Goal: Task Accomplishment & Management: Manage account settings

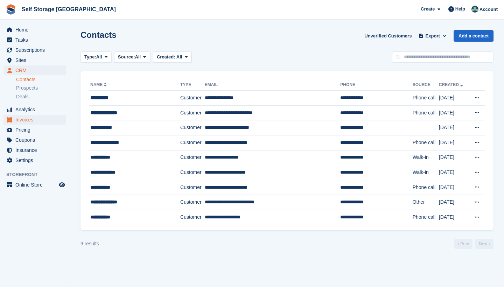
click at [28, 120] on span "Invoices" at bounding box center [36, 120] width 42 height 10
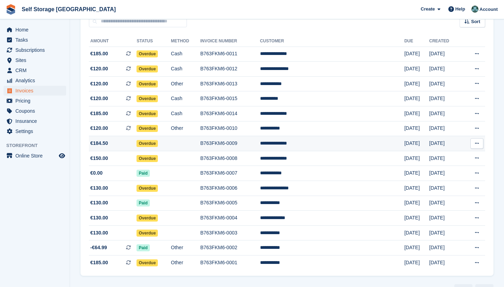
scroll to position [70, 0]
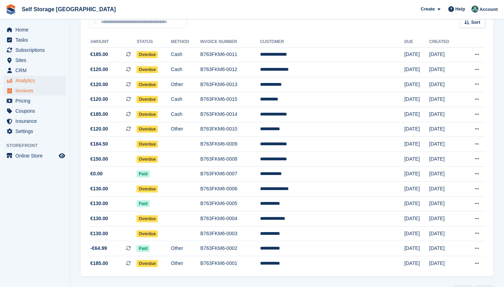
click at [26, 81] on span "Analytics" at bounding box center [36, 81] width 42 height 10
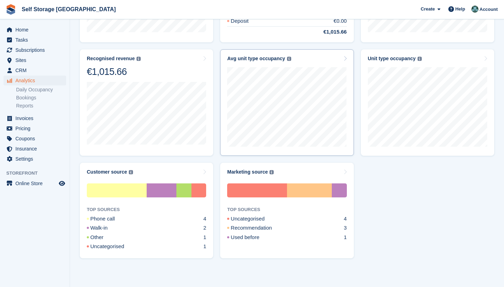
scroll to position [291, 0]
click at [21, 63] on span "Sites" at bounding box center [36, 60] width 42 height 10
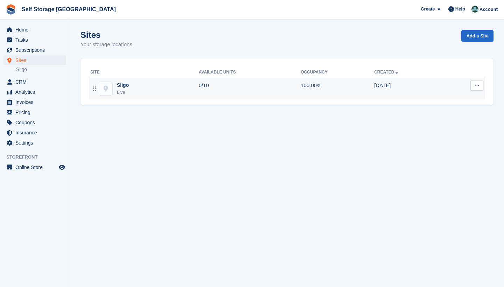
click at [207, 85] on td "0/10" at bounding box center [250, 89] width 102 height 22
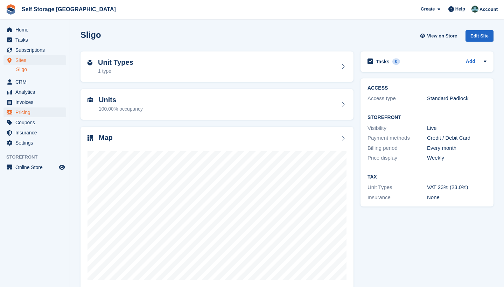
click at [34, 111] on span "Pricing" at bounding box center [36, 112] width 42 height 10
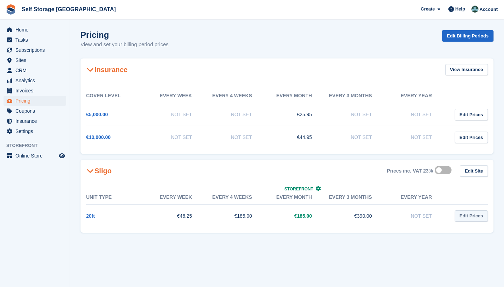
click at [470, 217] on link "Edit Prices" at bounding box center [470, 216] width 33 height 12
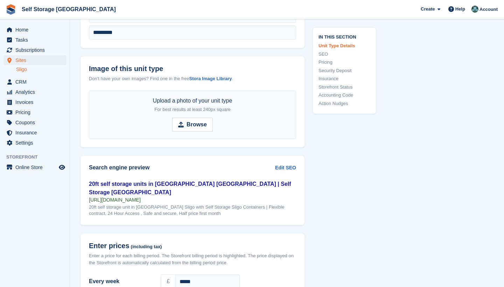
scroll to position [339, 0]
click at [24, 90] on span "Analytics" at bounding box center [36, 92] width 42 height 10
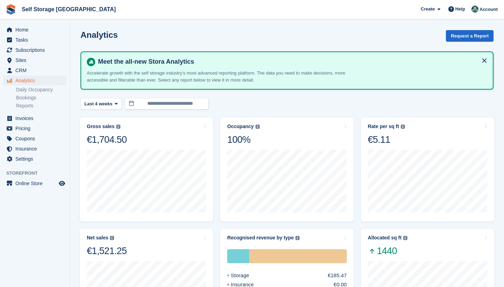
scroll to position [1, 0]
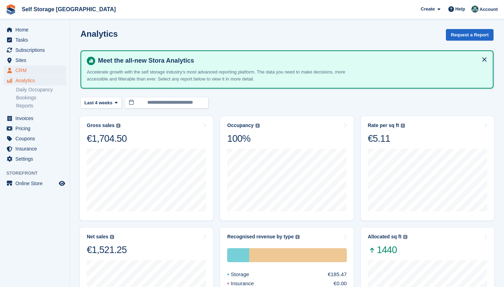
click at [23, 70] on span "CRM" at bounding box center [36, 70] width 42 height 10
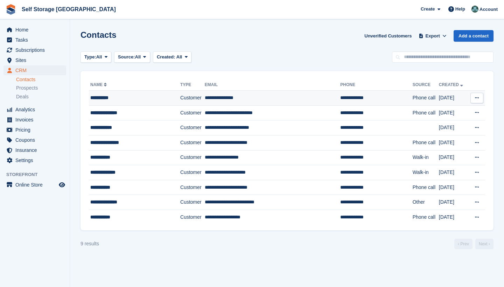
click at [186, 99] on td "Customer" at bounding box center [192, 98] width 24 height 15
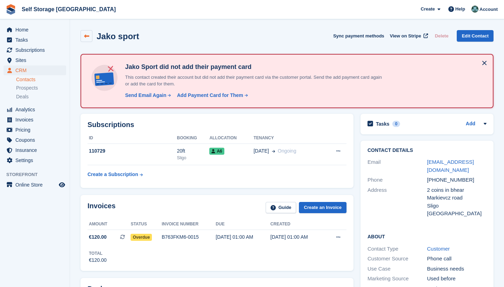
click at [88, 41] on link at bounding box center [86, 36] width 12 height 12
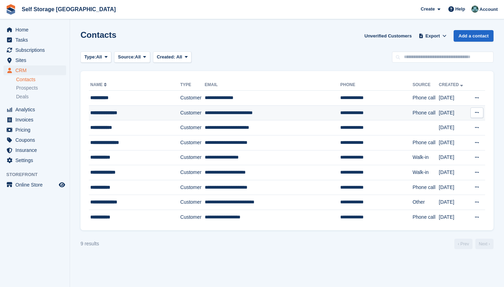
click at [139, 114] on div "**********" at bounding box center [129, 112] width 78 height 7
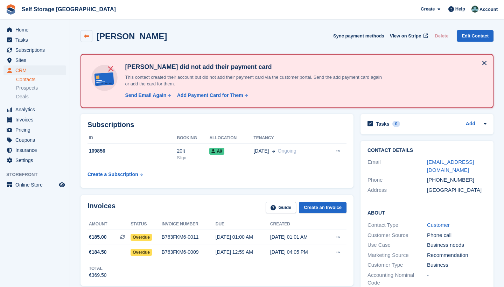
click at [86, 38] on icon at bounding box center [86, 36] width 5 height 5
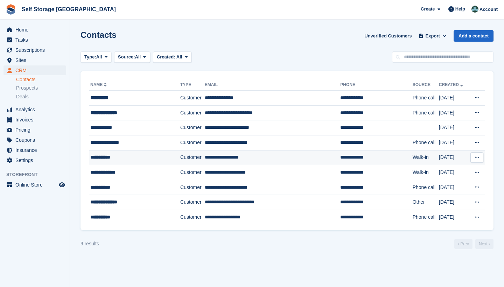
click at [212, 162] on td "**********" at bounding box center [273, 157] width 136 height 15
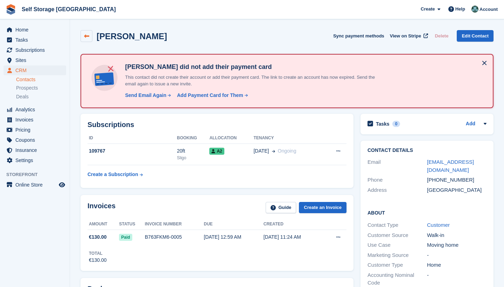
click at [85, 33] on link at bounding box center [86, 36] width 12 height 12
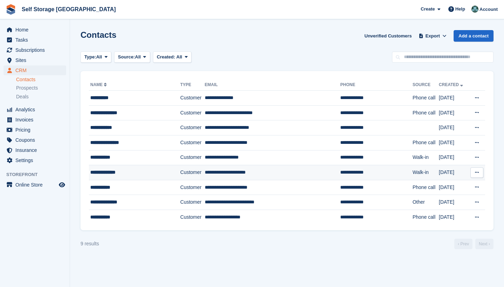
click at [198, 171] on td "Customer" at bounding box center [192, 172] width 24 height 15
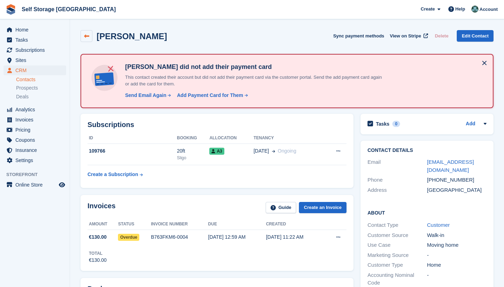
click at [90, 35] on link at bounding box center [86, 36] width 12 height 12
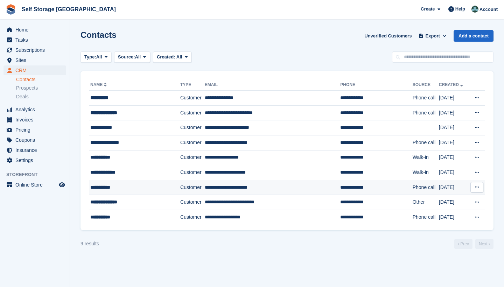
click at [193, 189] on td "Customer" at bounding box center [192, 187] width 24 height 15
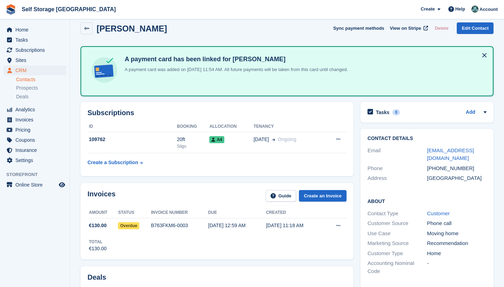
scroll to position [6, 0]
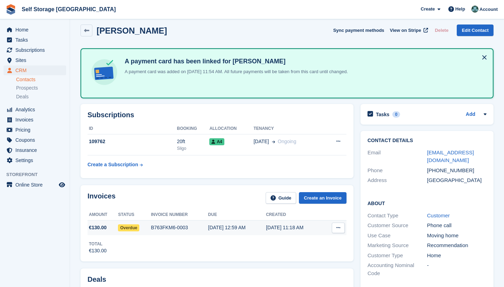
click at [128, 227] on span "Overdue" at bounding box center [128, 227] width 21 height 7
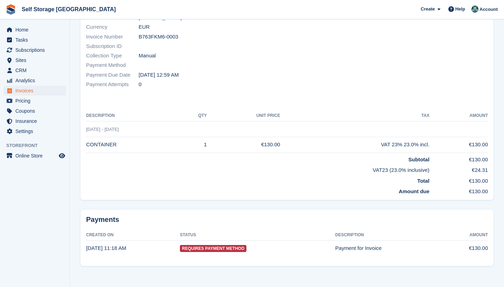
scroll to position [83, 0]
click at [224, 249] on span "Requires Payment Method" at bounding box center [213, 248] width 66 height 7
drag, startPoint x: 210, startPoint y: 248, endPoint x: 137, endPoint y: 224, distance: 77.4
click at [202, 248] on span "Requires Payment Method" at bounding box center [213, 248] width 66 height 7
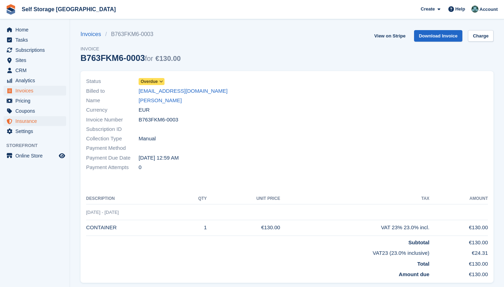
scroll to position [0, 0]
click at [31, 92] on span "Invoices" at bounding box center [36, 91] width 42 height 10
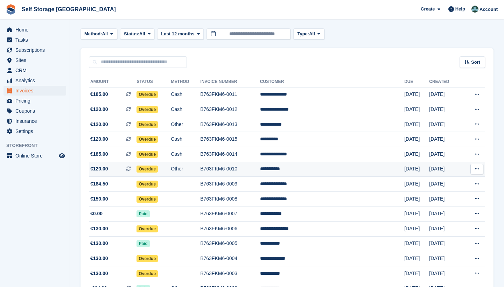
scroll to position [31, 0]
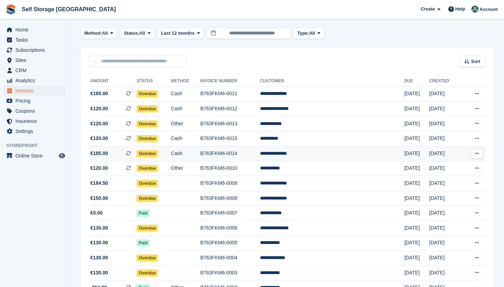
click at [200, 156] on td "Cash" at bounding box center [185, 153] width 29 height 15
click at [33, 82] on span "Analytics" at bounding box center [36, 81] width 42 height 10
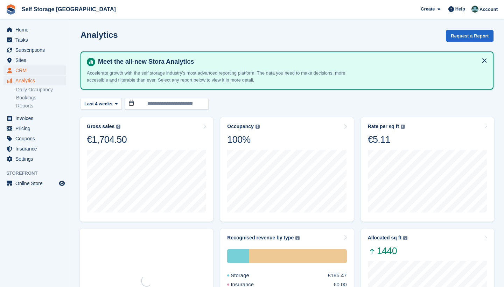
click at [26, 73] on span "CRM" at bounding box center [36, 70] width 42 height 10
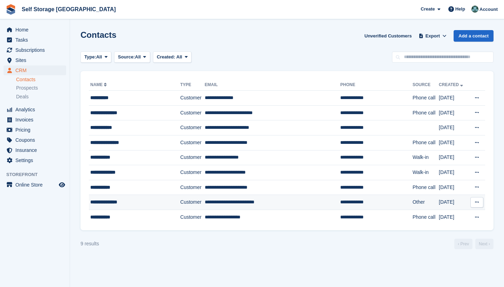
click at [224, 204] on td "**********" at bounding box center [273, 202] width 136 height 15
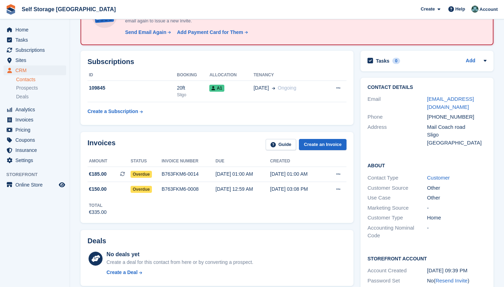
scroll to position [69, 0]
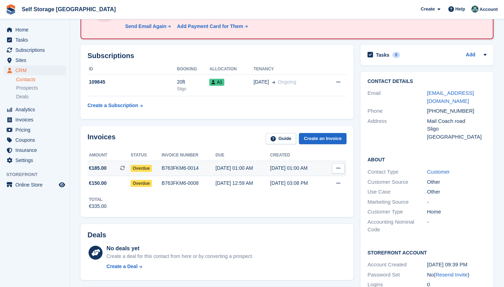
click at [340, 168] on icon at bounding box center [338, 168] width 4 height 5
click at [326, 207] on p "View Subscription" at bounding box center [311, 208] width 61 height 9
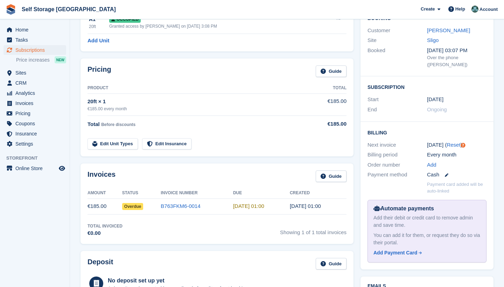
scroll to position [69, 0]
click at [118, 143] on link "Edit Unit Types" at bounding box center [112, 145] width 50 height 12
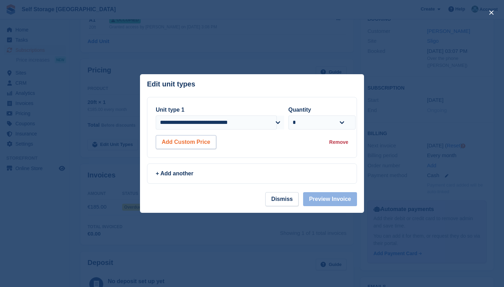
click at [202, 147] on button "Add Custom Price" at bounding box center [186, 142] width 61 height 14
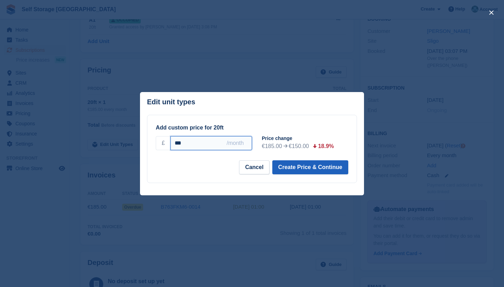
type input "***"
click at [320, 168] on button "Create Price & Continue" at bounding box center [310, 167] width 76 height 14
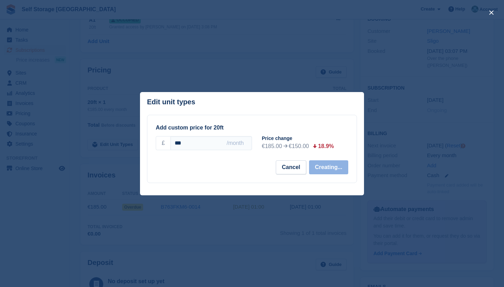
select select "*****"
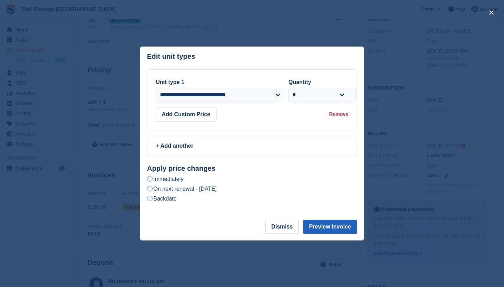
click at [324, 228] on button "Preview Invoice" at bounding box center [330, 227] width 54 height 14
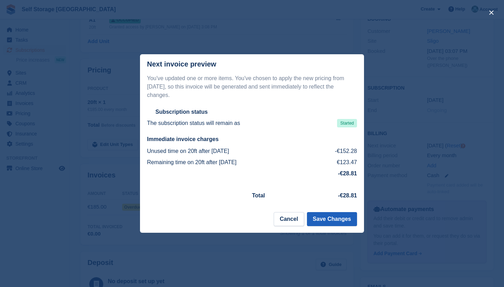
click at [330, 219] on button "Save Changes" at bounding box center [332, 219] width 50 height 14
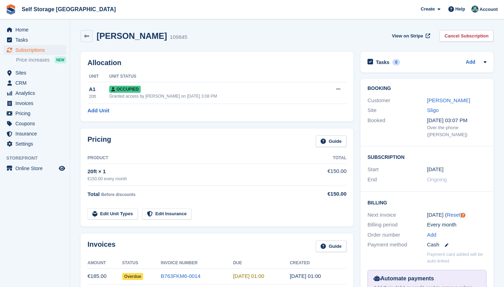
scroll to position [0, 0]
click at [86, 37] on icon at bounding box center [86, 36] width 5 height 5
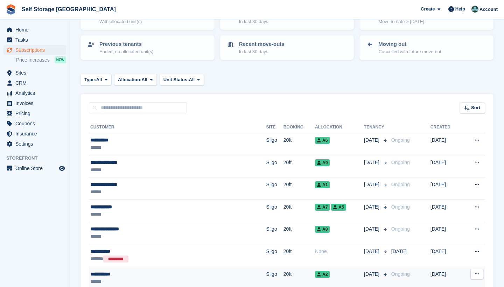
scroll to position [60, 0]
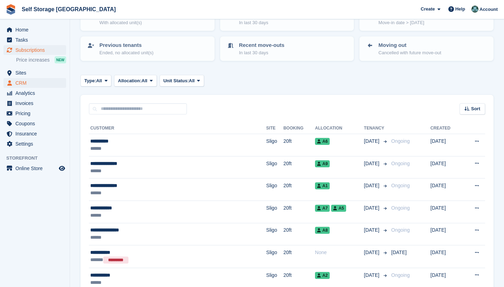
click at [32, 84] on span "CRM" at bounding box center [36, 83] width 42 height 10
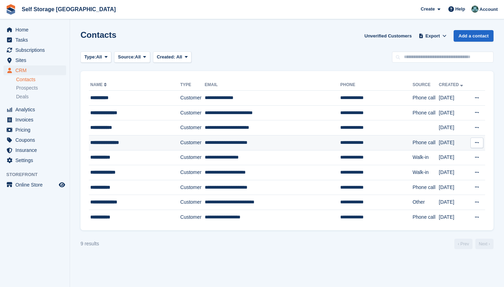
click at [167, 141] on div "**********" at bounding box center [129, 142] width 78 height 7
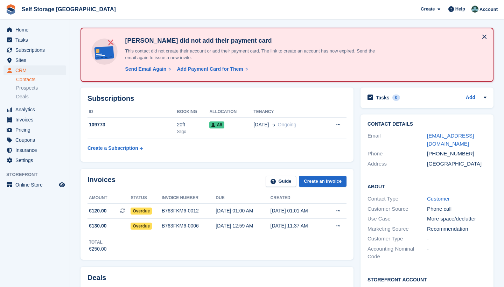
scroll to position [32, 0]
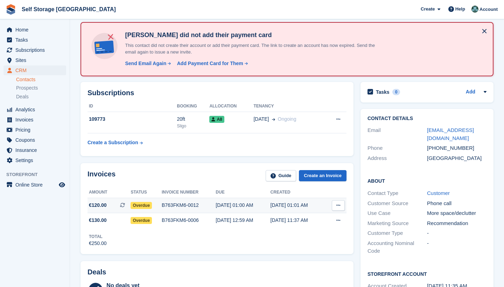
click at [340, 205] on icon at bounding box center [338, 205] width 4 height 5
click at [324, 243] on p "View Subscription" at bounding box center [311, 245] width 61 height 9
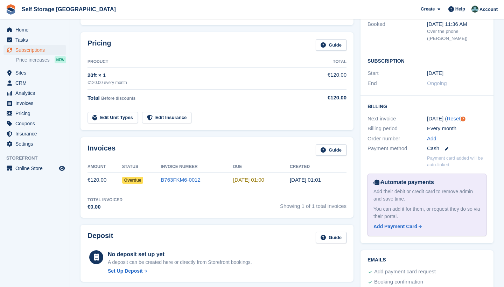
scroll to position [103, 0]
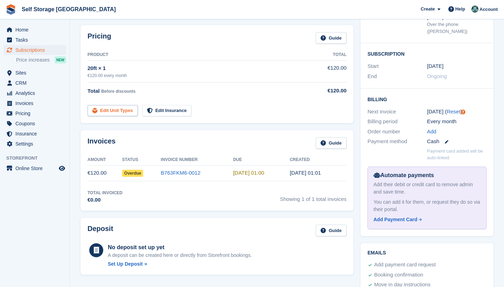
click at [113, 111] on link "Edit Unit Types" at bounding box center [112, 111] width 50 height 12
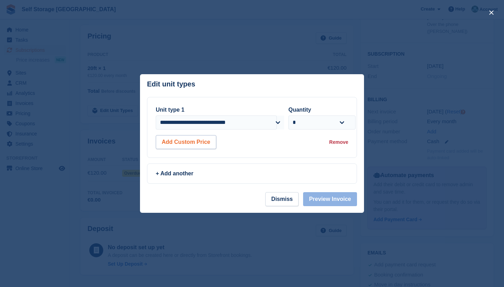
click at [202, 143] on button "Add Custom Price" at bounding box center [186, 142] width 61 height 14
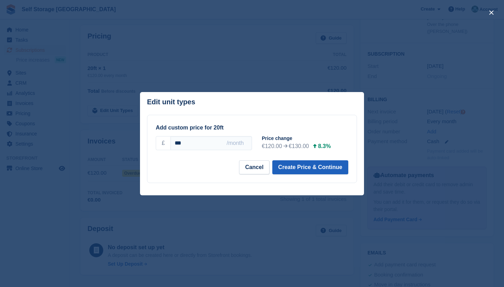
type input "***"
click at [331, 170] on button "Create Price & Continue" at bounding box center [310, 167] width 76 height 14
select select "*****"
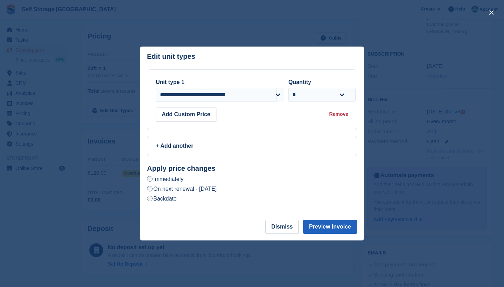
click at [334, 226] on button "Preview Invoice" at bounding box center [330, 227] width 54 height 14
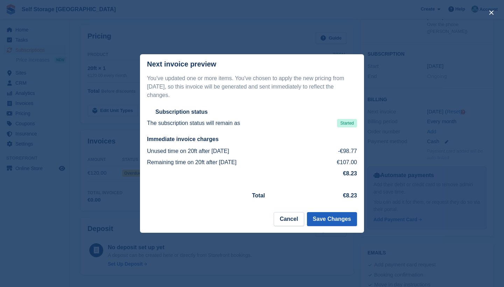
click at [330, 220] on button "Save Changes" at bounding box center [332, 219] width 50 height 14
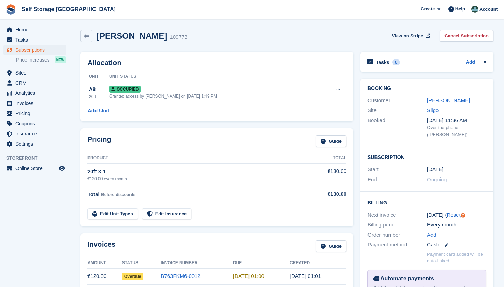
scroll to position [0, 0]
click at [91, 37] on link at bounding box center [86, 36] width 12 height 12
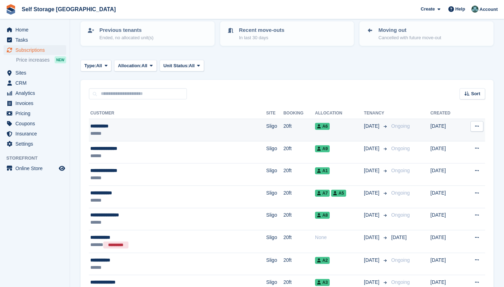
scroll to position [75, 0]
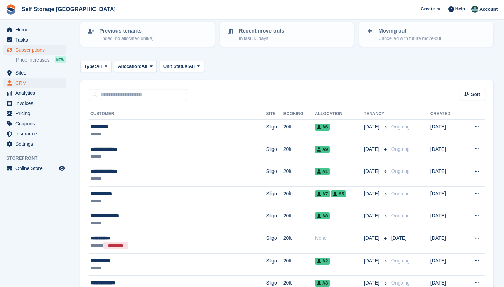
click at [29, 81] on span "CRM" at bounding box center [36, 83] width 42 height 10
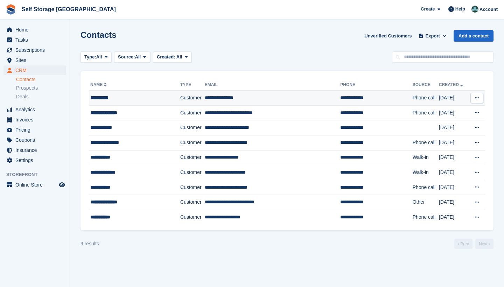
click at [227, 98] on td "**********" at bounding box center [273, 98] width 136 height 15
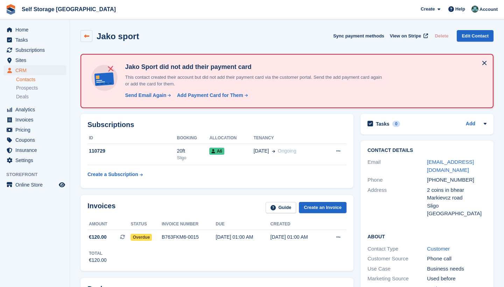
click at [89, 38] on icon at bounding box center [86, 36] width 5 height 5
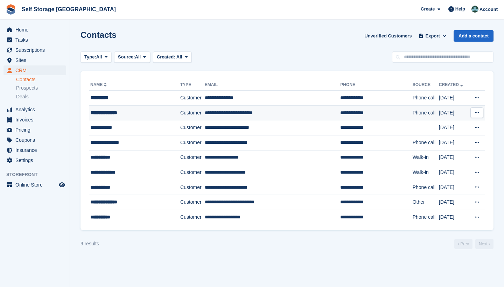
click at [225, 111] on td "**********" at bounding box center [273, 112] width 136 height 15
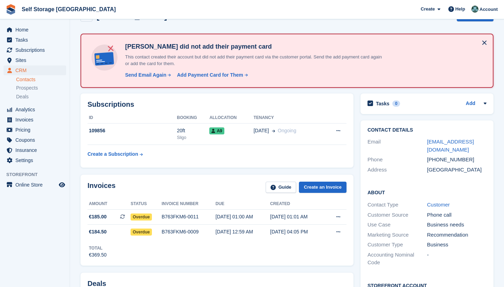
scroll to position [22, 0]
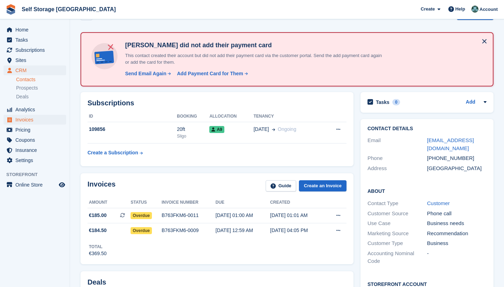
click at [36, 121] on span "Invoices" at bounding box center [36, 120] width 42 height 10
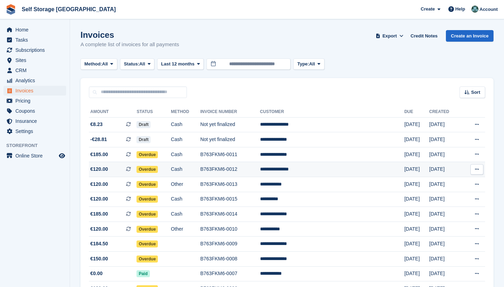
click at [477, 171] on icon at bounding box center [477, 169] width 4 height 5
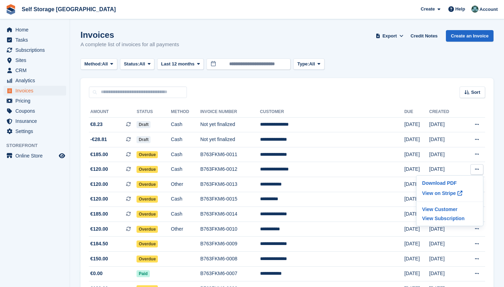
click at [24, 93] on span "Invoices" at bounding box center [36, 91] width 42 height 10
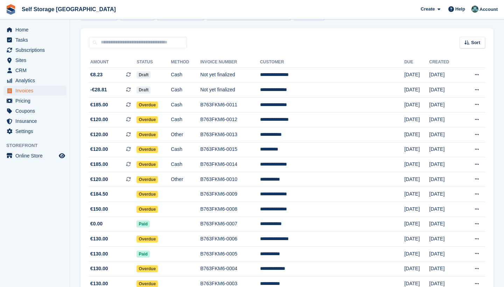
scroll to position [52, 0]
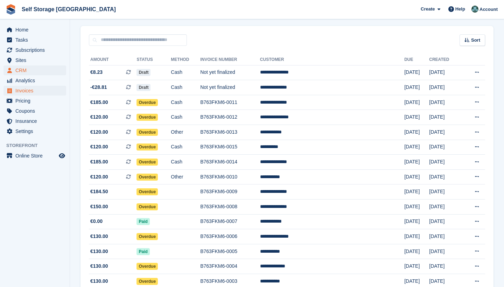
click at [37, 69] on span "CRM" at bounding box center [36, 70] width 42 height 10
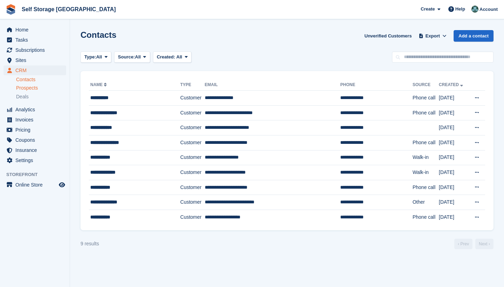
click at [31, 91] on span "Prospects" at bounding box center [27, 88] width 22 height 7
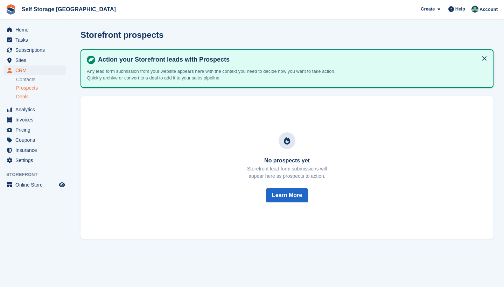
click at [29, 95] on div "Deals" at bounding box center [41, 96] width 50 height 7
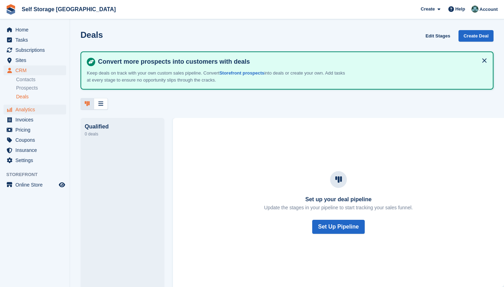
click at [31, 109] on span "Analytics" at bounding box center [36, 110] width 42 height 10
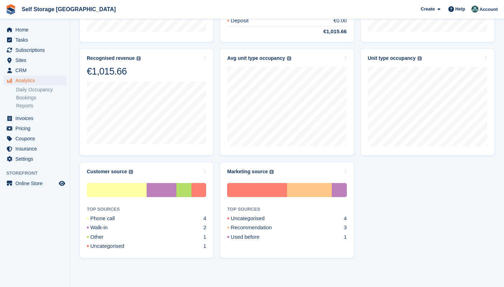
scroll to position [291, 0]
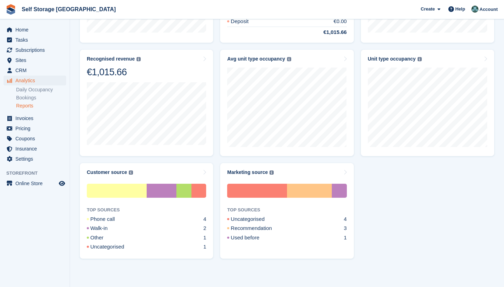
click at [28, 106] on link "Reports" at bounding box center [41, 106] width 50 height 7
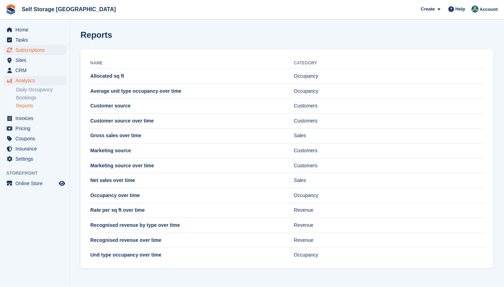
click at [24, 53] on span "Subscriptions" at bounding box center [36, 50] width 42 height 10
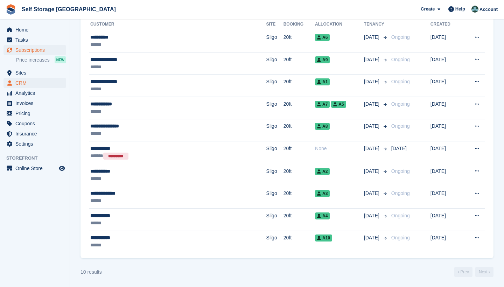
scroll to position [164, 0]
click at [22, 84] on span "CRM" at bounding box center [36, 83] width 42 height 10
